Goal: Task Accomplishment & Management: Complete application form

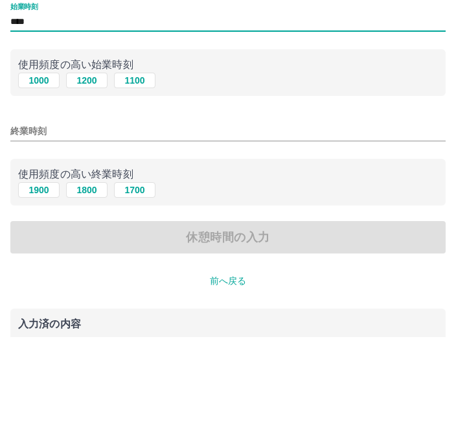
type input "****"
click at [40, 209] on input "終業時刻" at bounding box center [227, 218] width 435 height 19
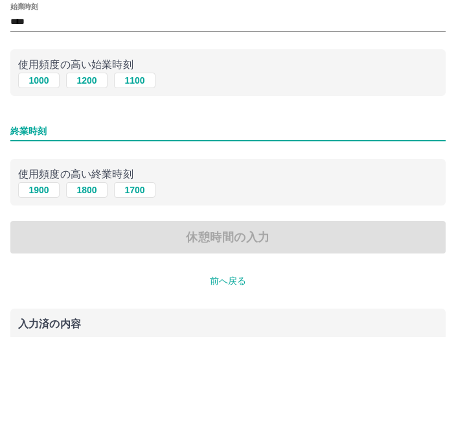
click at [41, 270] on button "1900" at bounding box center [38, 278] width 41 height 16
type input "****"
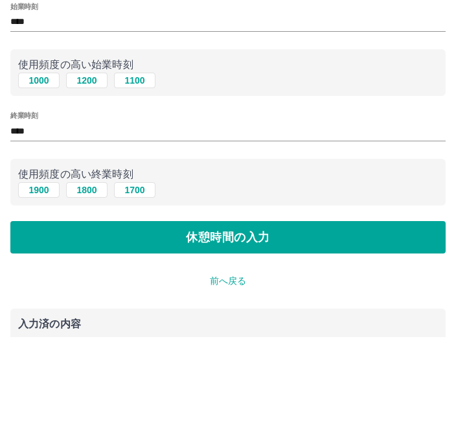
scroll to position [63, 0]
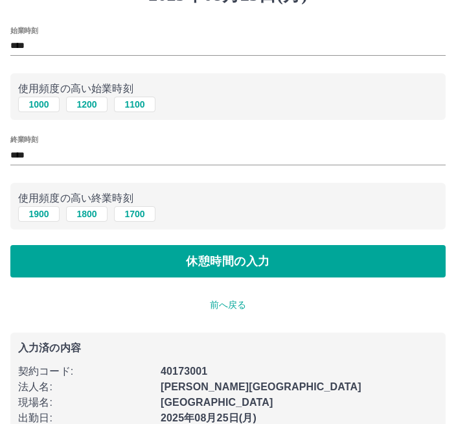
click at [318, 265] on button "休憩時間の入力" at bounding box center [227, 261] width 435 height 32
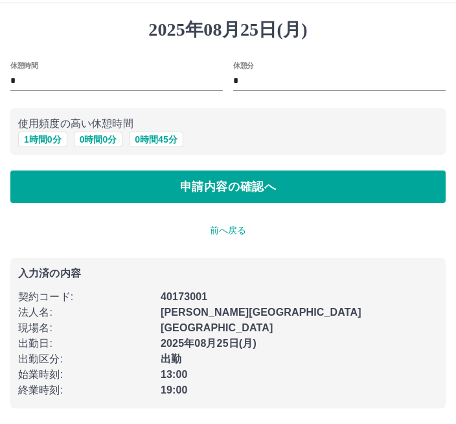
scroll to position [1, 0]
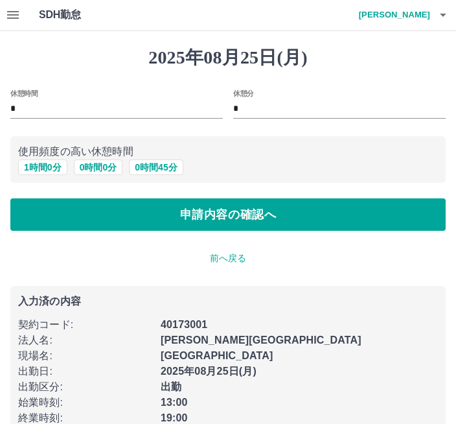
click at [338, 208] on button "申請内容の確認へ" at bounding box center [227, 214] width 435 height 32
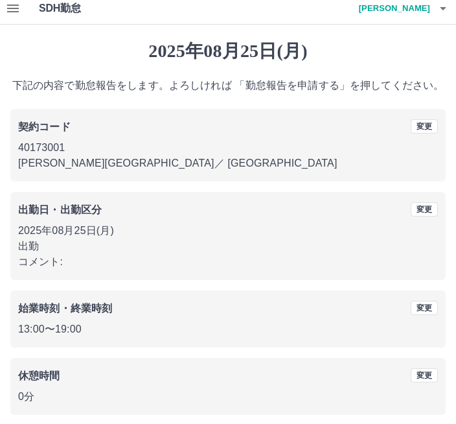
scroll to position [16, 0]
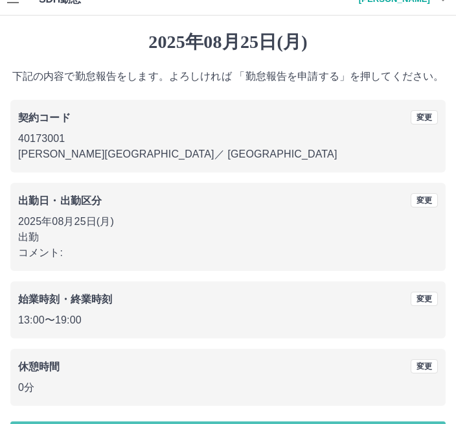
click at [227, 423] on div "2025年08月25日(月) 下記の内容で勤怠報告をします。よろしければ 「勤怠報告を申請する」を押してください。 契約コード 変更 40173001 千葉市…" at bounding box center [228, 243] width 456 height 454
click at [281, 423] on div "2025年08月25日(月) 下記の内容で勤怠報告をします。よろしければ 「勤怠報告を申請する」を押してください。 契約コード 変更 40173001 千葉市…" at bounding box center [228, 243] width 456 height 454
click at [248, 423] on div "2025年08月25日(月) 下記の内容で勤怠報告をします。よろしければ 「勤怠報告を申請する」を押してください。 契約コード 変更 40173001 千葉市…" at bounding box center [228, 243] width 456 height 454
click at [290, 423] on div "2025年08月25日(月) 下記の内容で勤怠報告をします。よろしければ 「勤怠報告を申請する」を押してください。 契約コード 変更 40173001 千葉市…" at bounding box center [228, 243] width 456 height 454
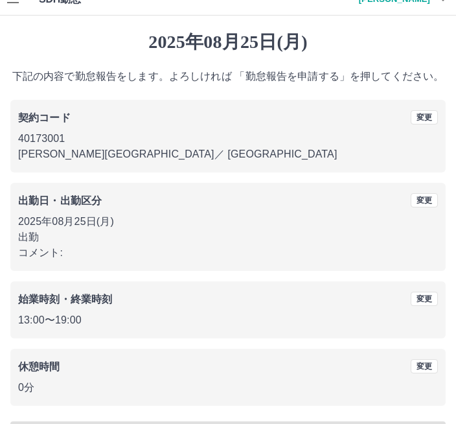
click at [290, 423] on div "2025年08月25日(月) 下記の内容で勤怠報告をします。よろしければ 「勤怠報告を申請する」を押してください。 契約コード 変更 40173001 千葉市…" at bounding box center [228, 243] width 456 height 454
click at [243, 423] on div "2025年08月25日(月) 下記の内容で勤怠報告をします。よろしければ 「勤怠報告を申請する」を押してください。 契約コード 変更 40173001 千葉市…" at bounding box center [228, 243] width 456 height 454
click at [242, 423] on div "2025年08月25日(月) 下記の内容で勤怠報告をします。よろしければ 「勤怠報告を申請する」を押してください。 契約コード 変更 40173001 千葉市…" at bounding box center [228, 243] width 456 height 454
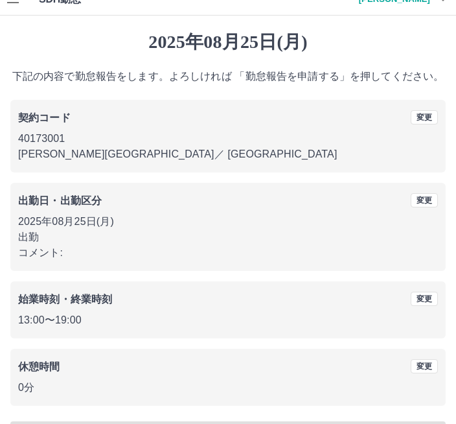
scroll to position [0, 0]
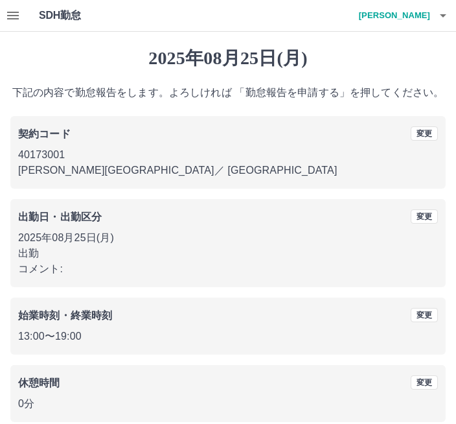
click at [445, 17] on icon "button" at bounding box center [443, 16] width 16 height 16
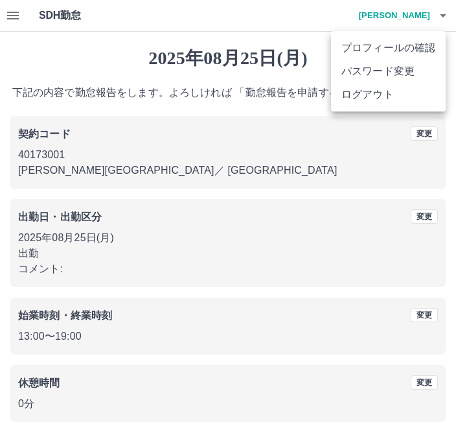
click at [409, 92] on li "ログアウト" at bounding box center [388, 94] width 115 height 23
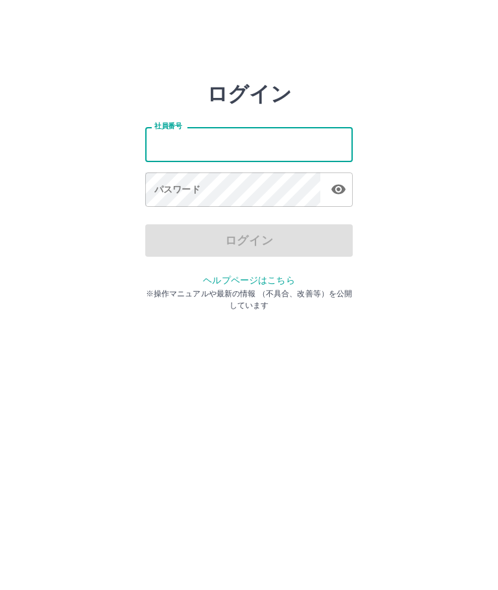
type input "*******"
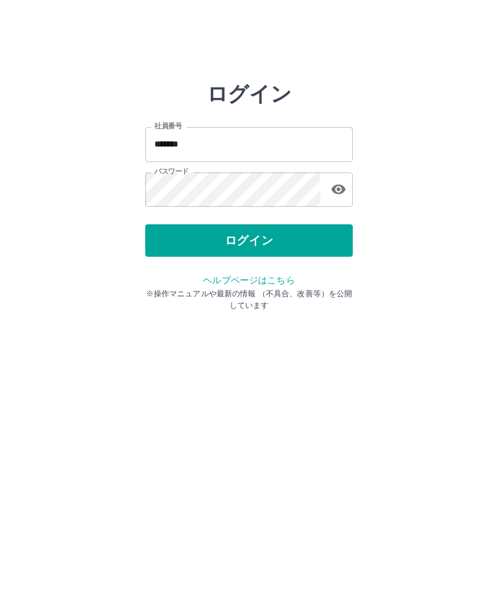
click at [308, 250] on button "ログイン" at bounding box center [248, 240] width 207 height 32
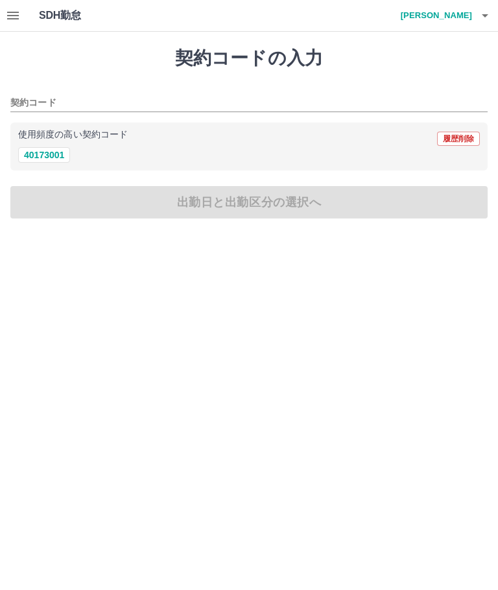
click at [55, 157] on button "40173001" at bounding box center [44, 155] width 52 height 16
type input "********"
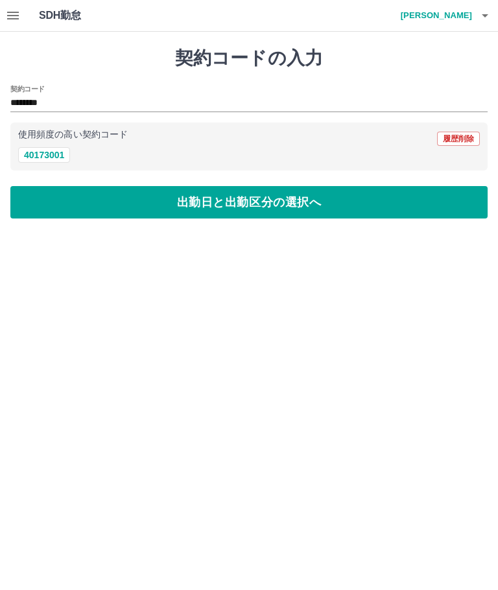
click at [354, 213] on button "出勤日と出勤区分の選択へ" at bounding box center [248, 202] width 477 height 32
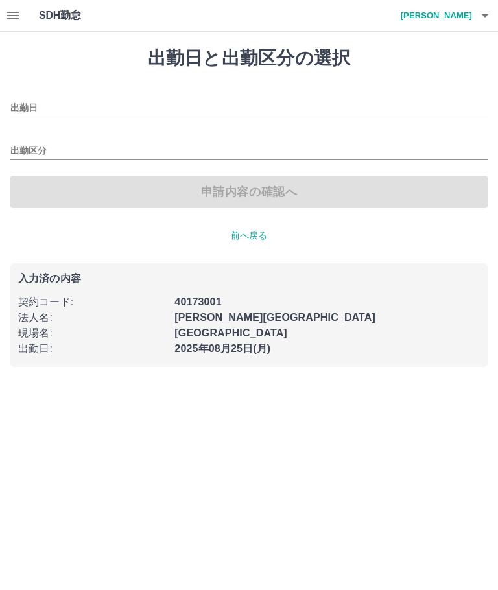
type input "**********"
click at [363, 140] on div "出勤区分" at bounding box center [248, 146] width 477 height 27
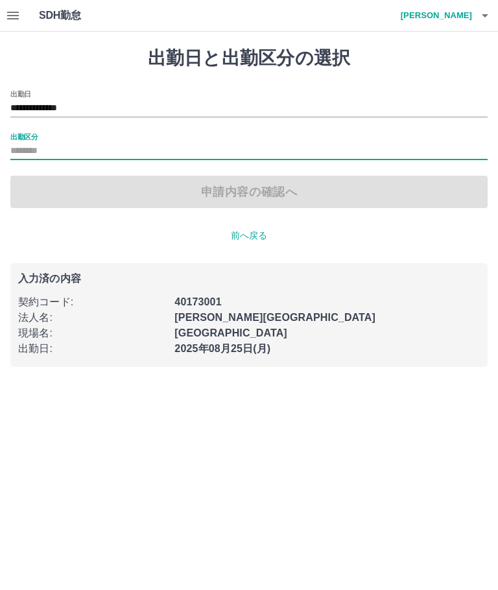
click at [377, 152] on input "出勤区分" at bounding box center [248, 151] width 477 height 16
click at [373, 158] on input "出勤区分" at bounding box center [248, 151] width 477 height 16
click at [376, 155] on input "出勤区分" at bounding box center [248, 151] width 477 height 16
click at [362, 154] on input "出勤区分" at bounding box center [248, 151] width 477 height 16
click at [65, 146] on input "出勤区分" at bounding box center [248, 151] width 477 height 16
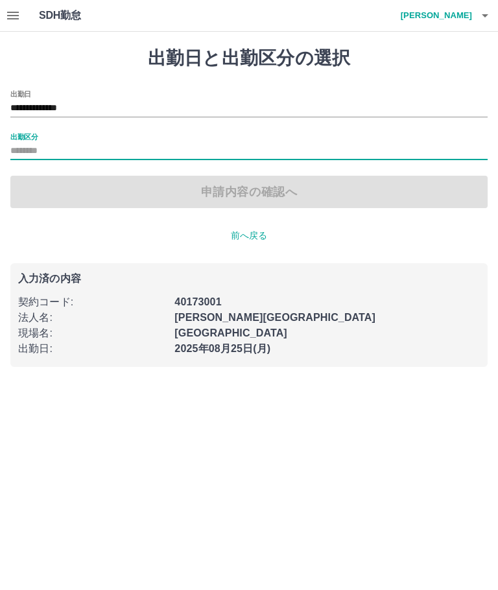
click at [355, 155] on input "出勤区分" at bounding box center [248, 151] width 477 height 16
click at [69, 152] on input "出勤区分" at bounding box center [248, 151] width 477 height 16
click at [62, 148] on input "出勤区分" at bounding box center [248, 151] width 477 height 16
click at [73, 161] on div "**********" at bounding box center [248, 149] width 477 height 118
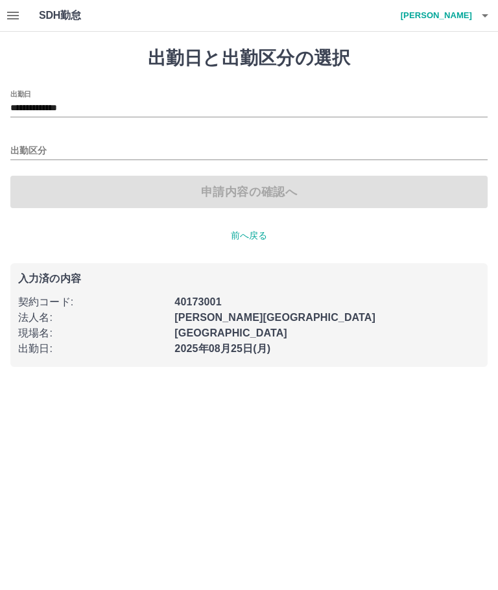
click at [82, 179] on div "申請内容の確認へ" at bounding box center [248, 192] width 477 height 32
click at [436, 144] on input "出勤区分" at bounding box center [248, 151] width 477 height 16
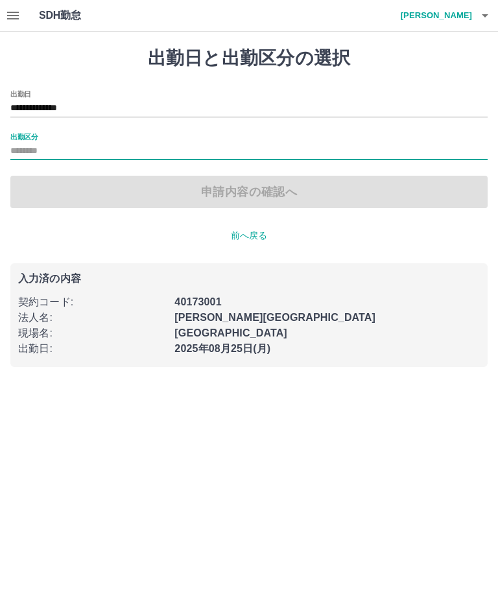
click at [139, 157] on input "出勤区分" at bounding box center [248, 151] width 477 height 16
click at [462, 21] on h4 "島原　芳治" at bounding box center [433, 15] width 78 height 31
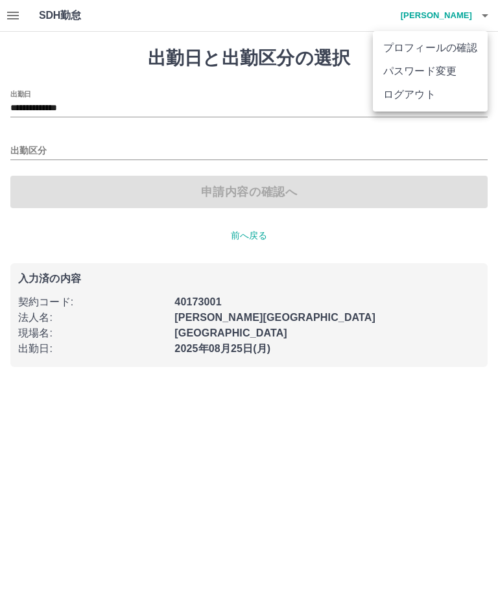
click at [425, 98] on li "ログアウト" at bounding box center [430, 94] width 115 height 23
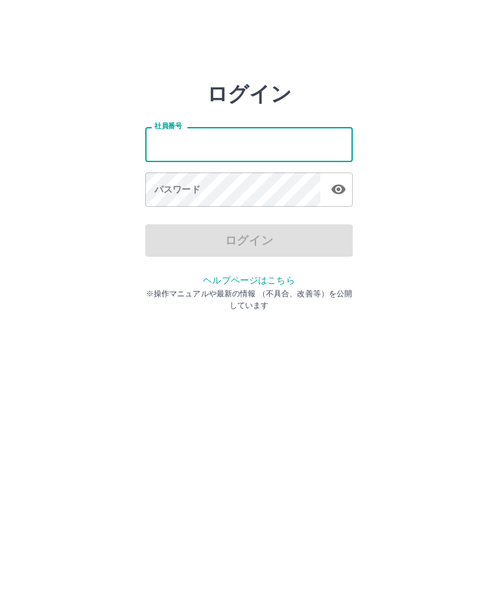
click at [310, 137] on input "社員番号" at bounding box center [248, 144] width 207 height 34
type input "*******"
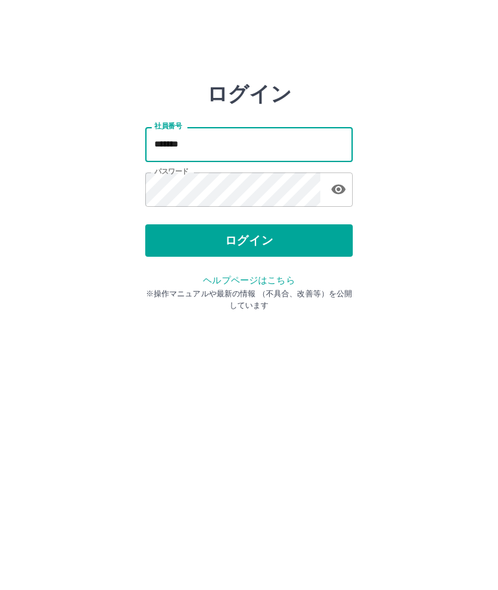
click at [310, 236] on button "ログイン" at bounding box center [248, 240] width 207 height 32
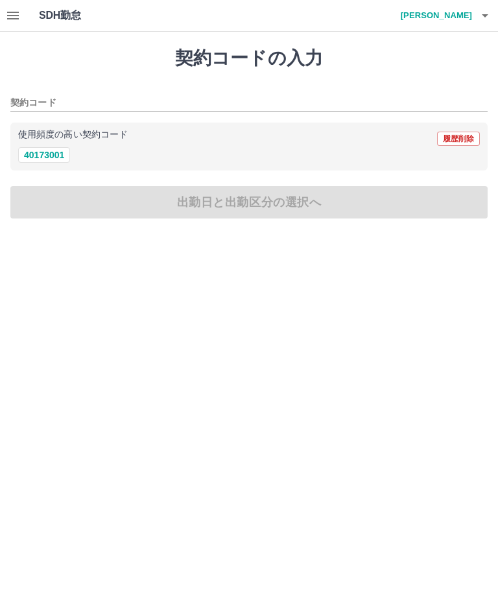
click at [60, 162] on button "40173001" at bounding box center [44, 155] width 52 height 16
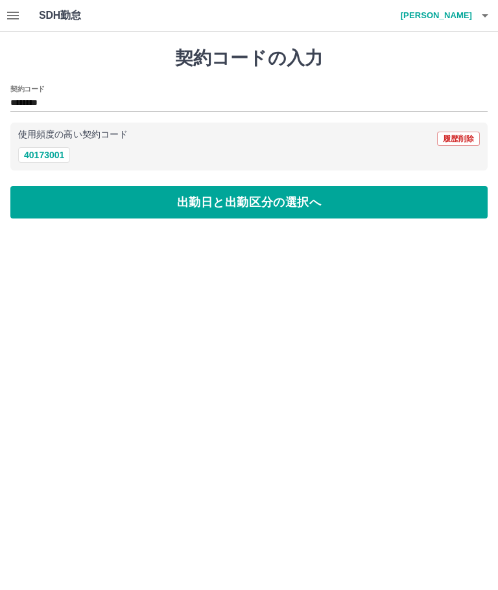
type input "********"
click at [341, 216] on button "出勤日と出勤区分の選択へ" at bounding box center [248, 202] width 477 height 32
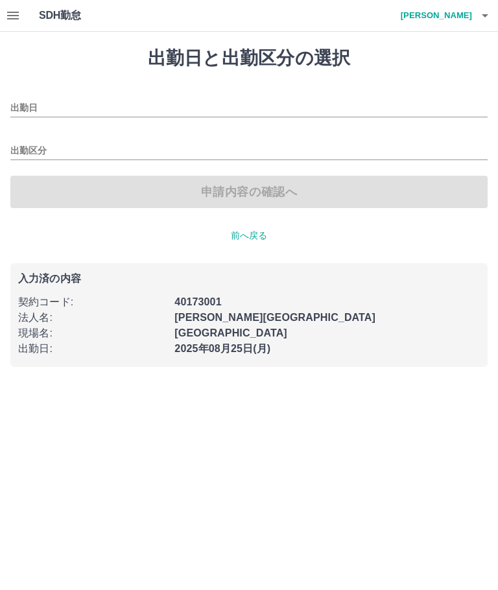
type input "**********"
click at [357, 150] on input "出勤区分" at bounding box center [248, 151] width 477 height 16
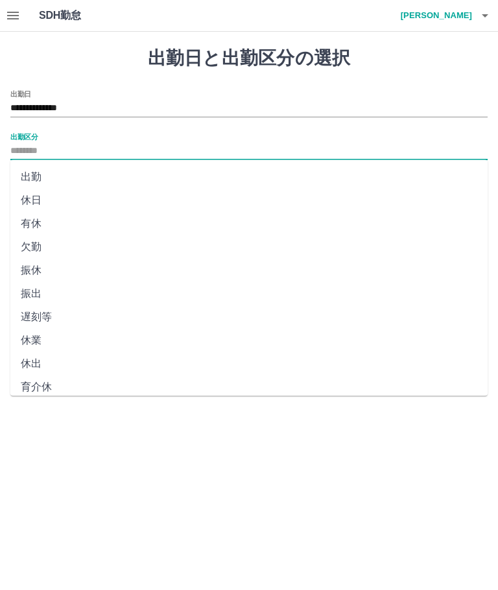
click at [333, 184] on li "出勤" at bounding box center [248, 176] width 477 height 23
type input "**"
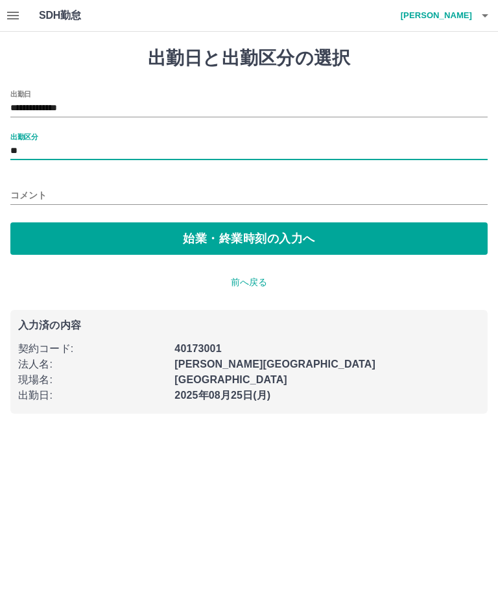
click at [343, 230] on button "始業・終業時刻の入力へ" at bounding box center [248, 238] width 477 height 32
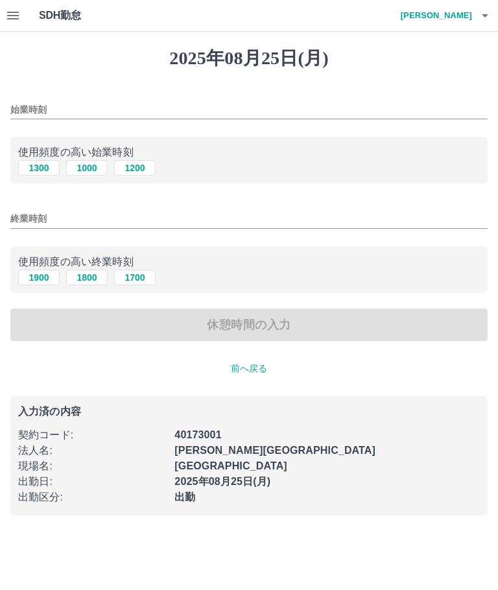
click at [278, 97] on div "始業時刻" at bounding box center [248, 105] width 477 height 31
click at [413, 113] on input "始業時刻" at bounding box center [248, 109] width 477 height 19
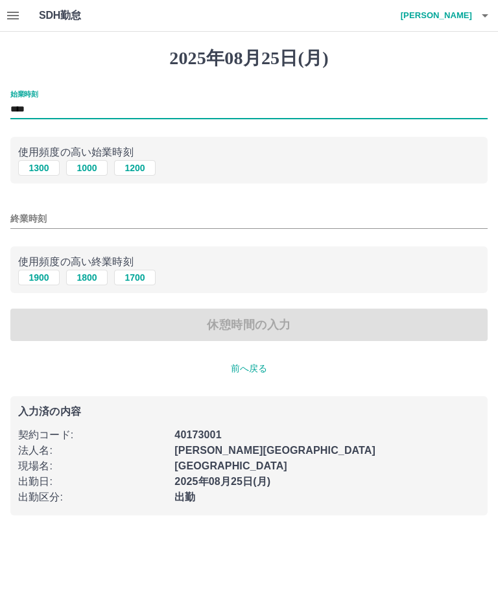
type input "****"
click at [355, 214] on input "終業時刻" at bounding box center [248, 218] width 477 height 19
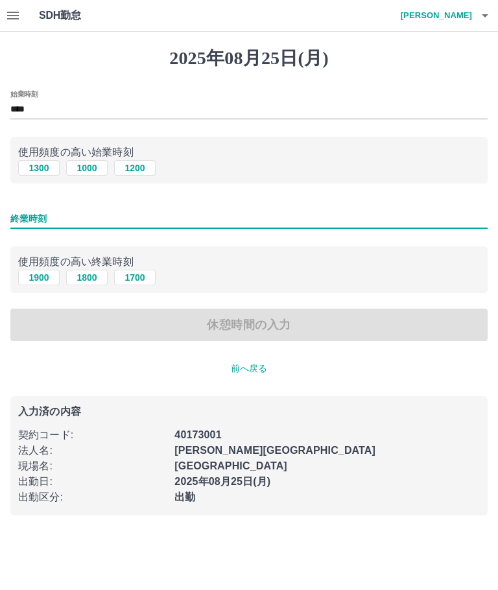
click at [338, 228] on input "終業時刻" at bounding box center [248, 218] width 477 height 19
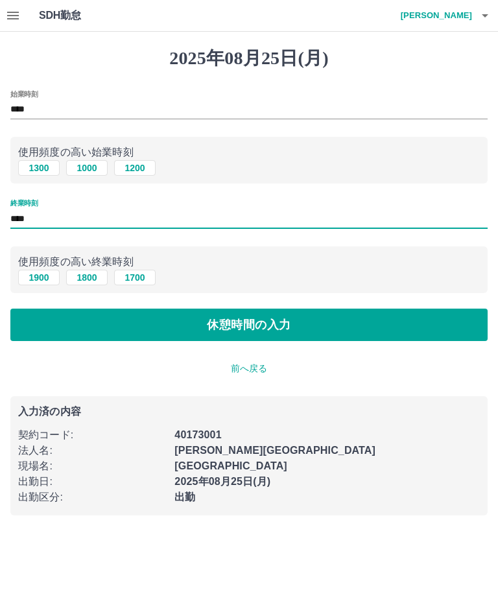
type input "****"
click at [383, 324] on button "休憩時間の入力" at bounding box center [248, 324] width 477 height 32
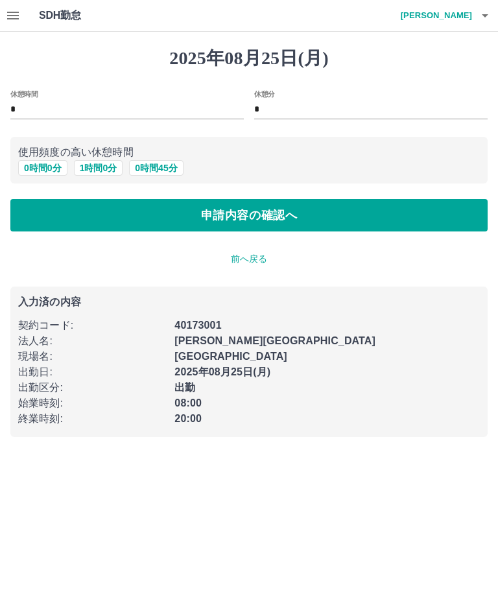
click at [109, 167] on button "1 時間 0 分" at bounding box center [98, 168] width 49 height 16
type input "*"
click at [369, 214] on button "申請内容の確認へ" at bounding box center [248, 215] width 477 height 32
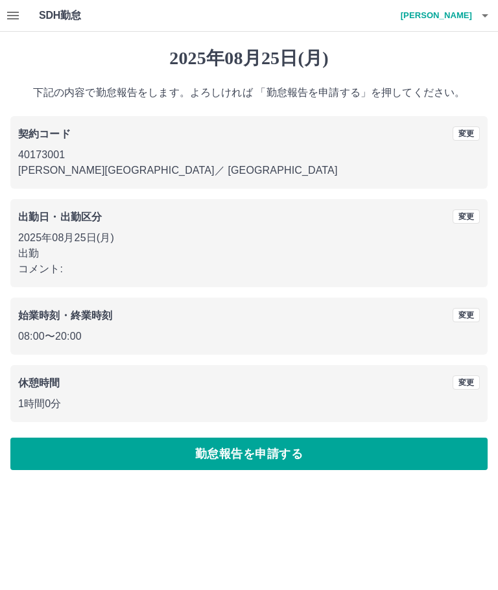
click at [374, 466] on button "勤怠報告を申請する" at bounding box center [248, 453] width 477 height 32
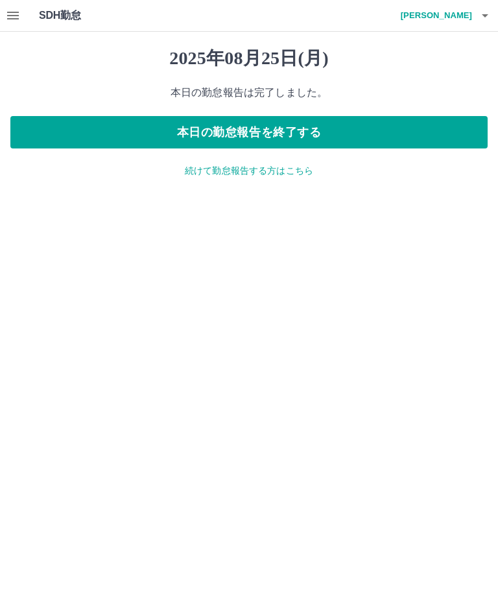
click at [394, 132] on button "本日の勤怠報告を終了する" at bounding box center [248, 132] width 477 height 32
